Goal: Task Accomplishment & Management: Manage account settings

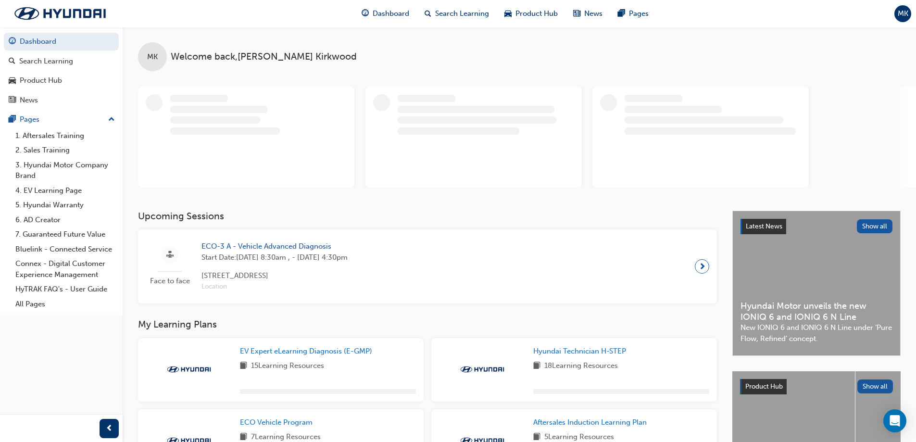
click at [905, 14] on span "MK" at bounding box center [903, 13] width 11 height 11
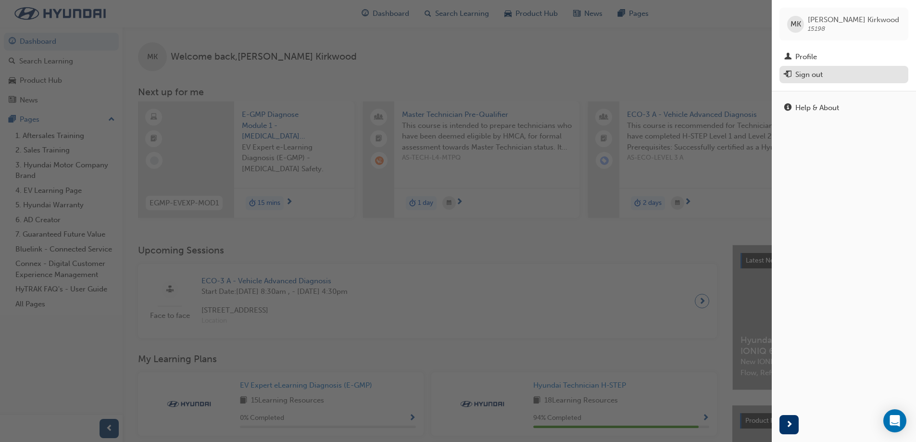
click at [796, 76] on div "Sign out" at bounding box center [808, 74] width 27 height 11
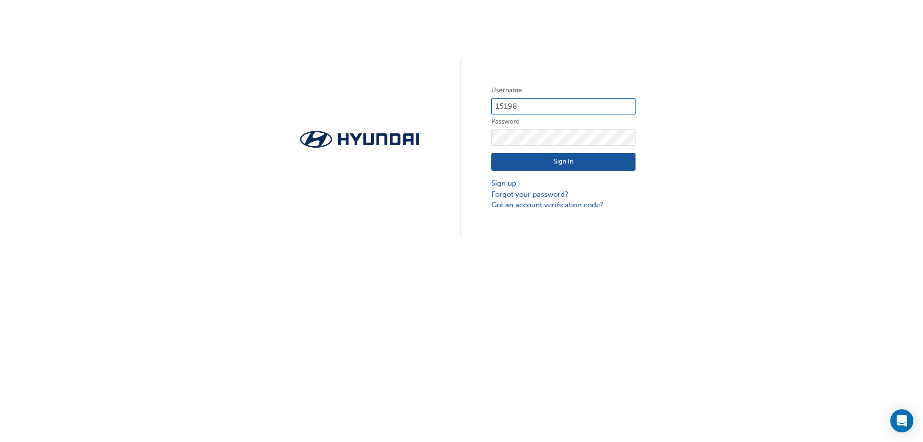
click at [530, 108] on input "15198" at bounding box center [563, 106] width 144 height 16
type input "34214"
click at [560, 165] on button "Sign In" at bounding box center [563, 162] width 144 height 18
